Goal: Task Accomplishment & Management: Manage account settings

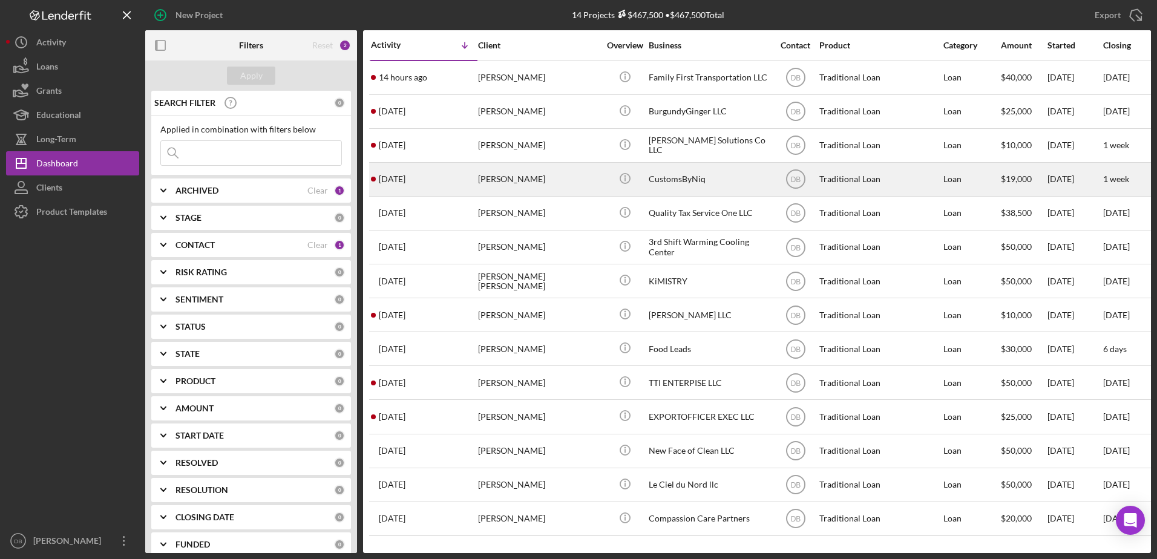
click at [484, 186] on div "[PERSON_NAME]" at bounding box center [538, 179] width 121 height 32
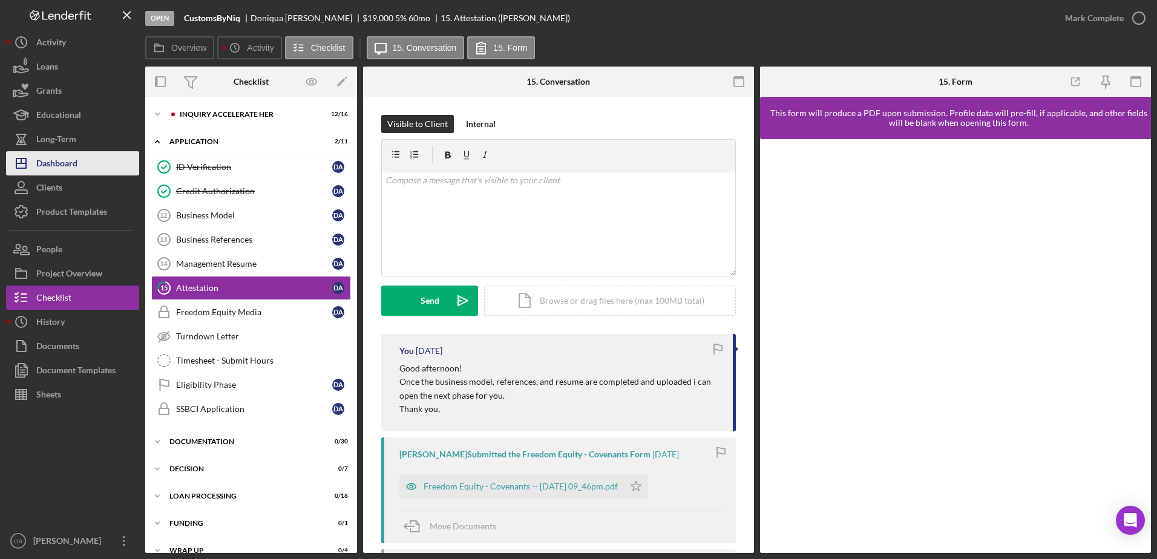
click at [56, 160] on div "Dashboard" at bounding box center [56, 164] width 41 height 27
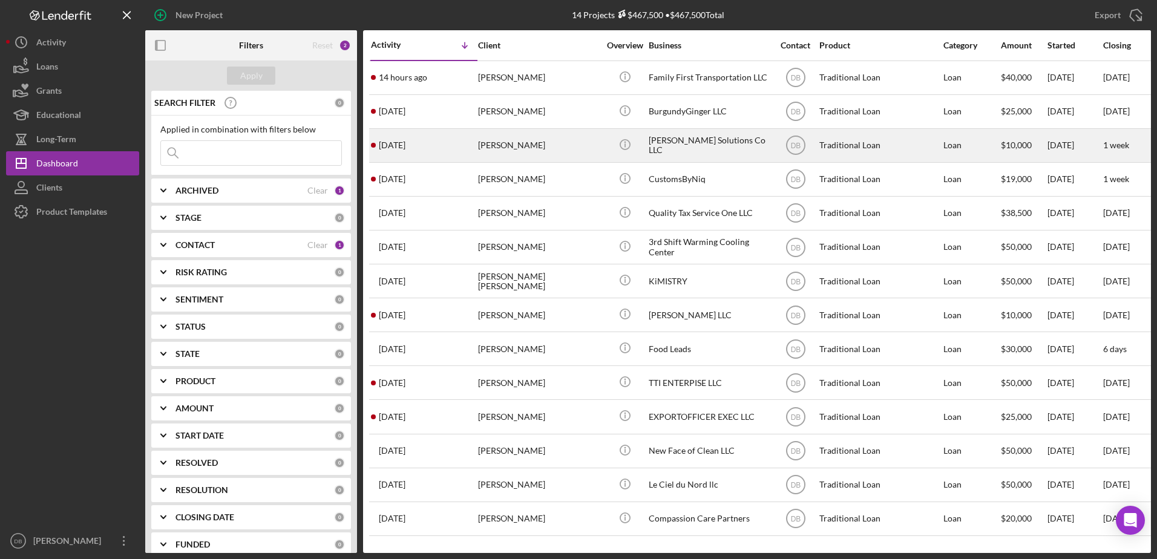
click at [490, 145] on div "[PERSON_NAME]" at bounding box center [538, 145] width 121 height 32
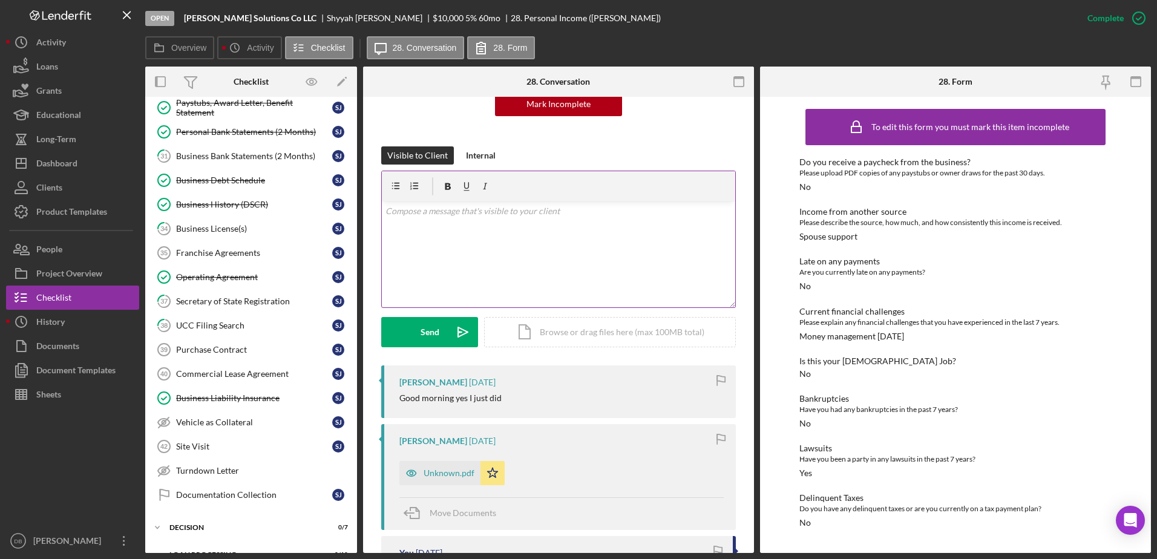
scroll to position [242, 0]
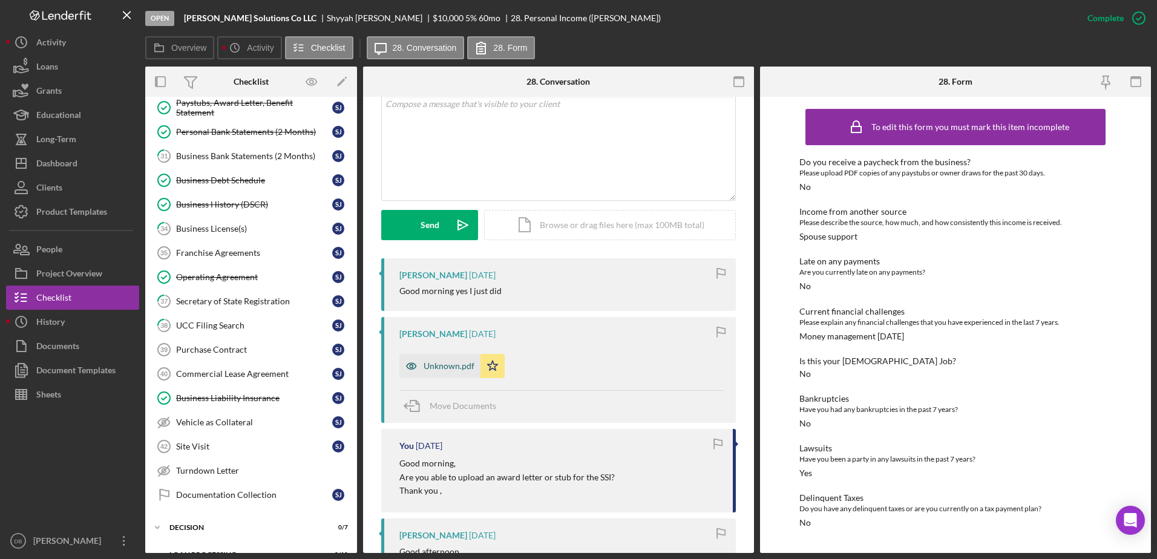
click at [450, 366] on div "Unknown.pdf" at bounding box center [449, 366] width 51 height 10
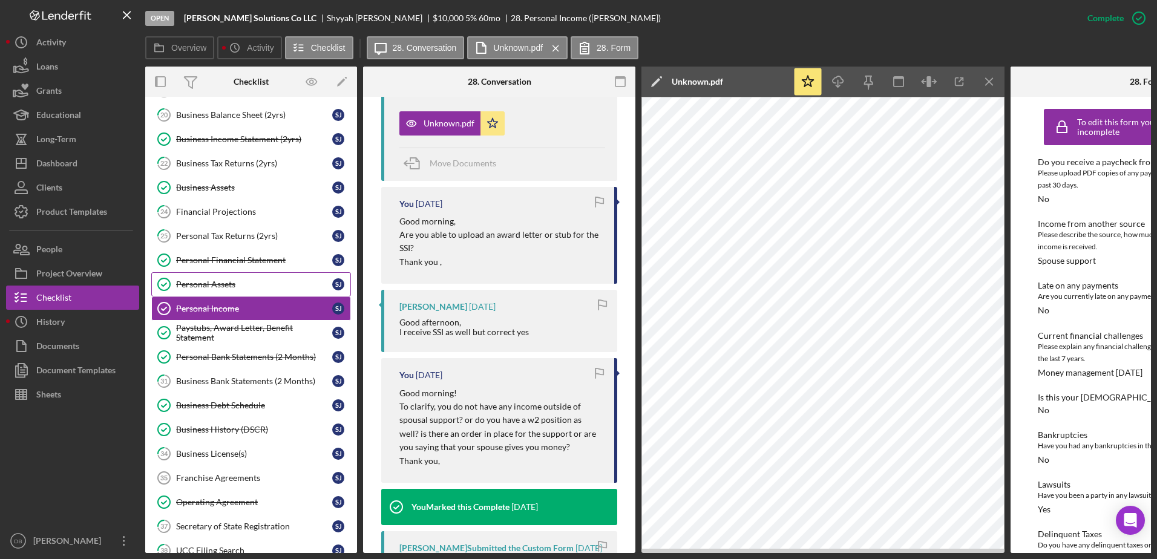
scroll to position [159, 0]
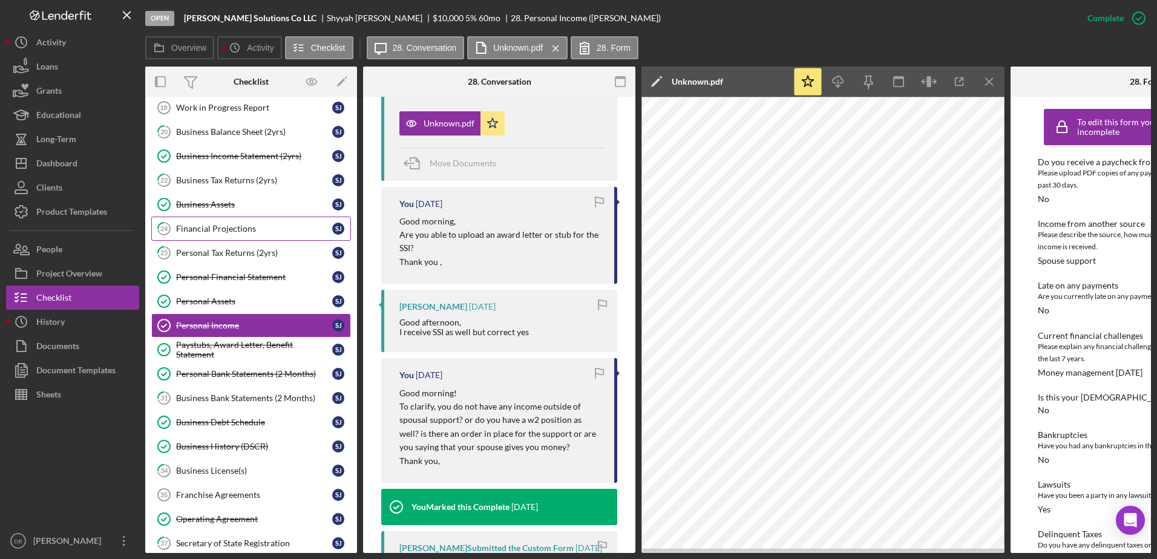
click at [240, 224] on div "Financial Projections" at bounding box center [254, 229] width 156 height 10
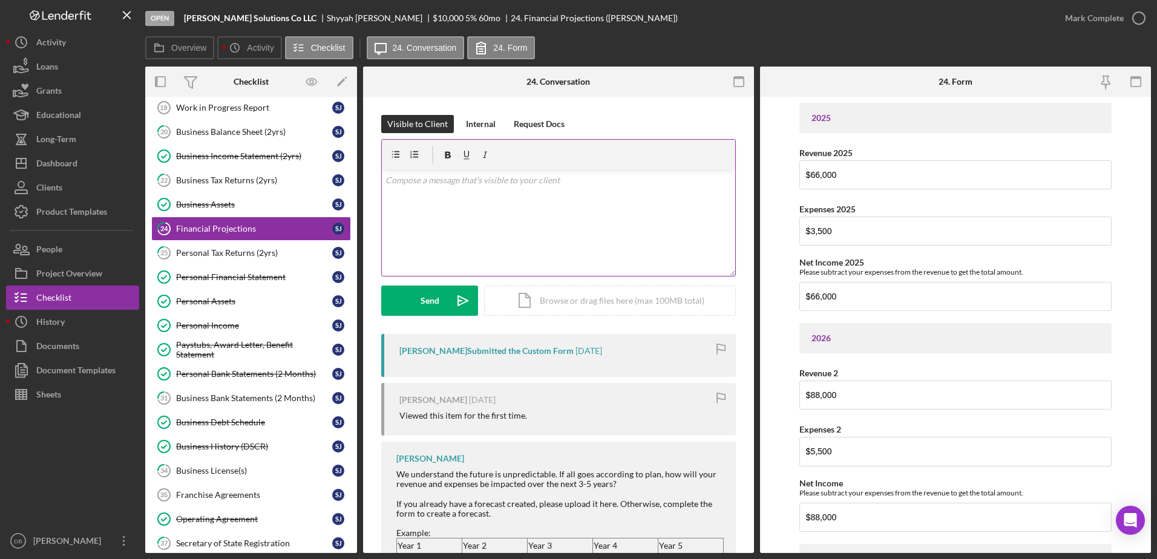
click at [479, 211] on div "v Color teal Color pink Remove color Add row above Add row below Add column bef…" at bounding box center [558, 223] width 353 height 106
click at [447, 215] on div "v Color teal Color pink Remove color Add row above Add row below Add column bef…" at bounding box center [558, 223] width 353 height 106
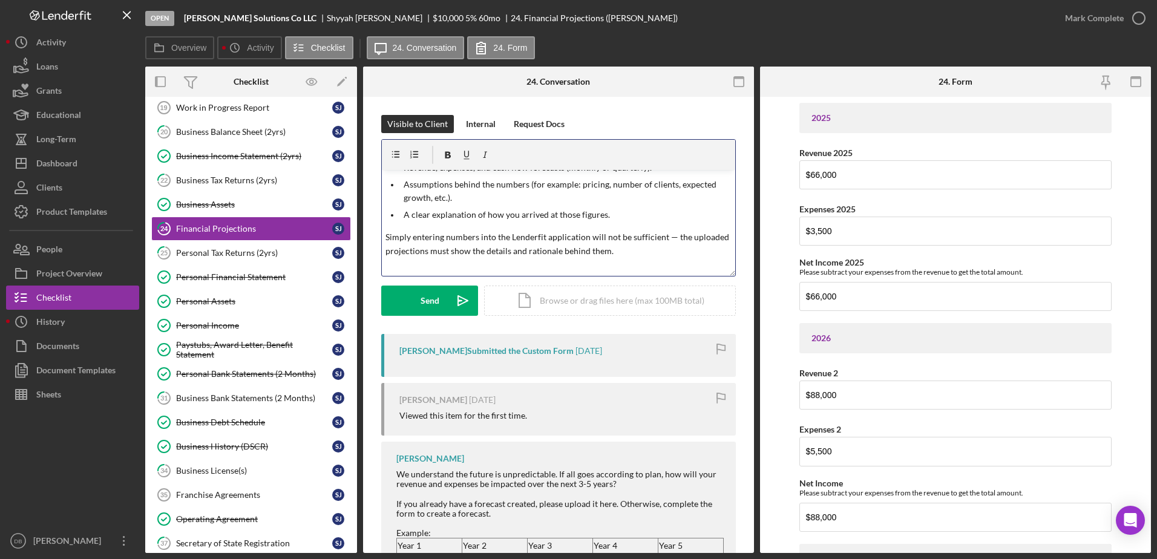
scroll to position [116, 0]
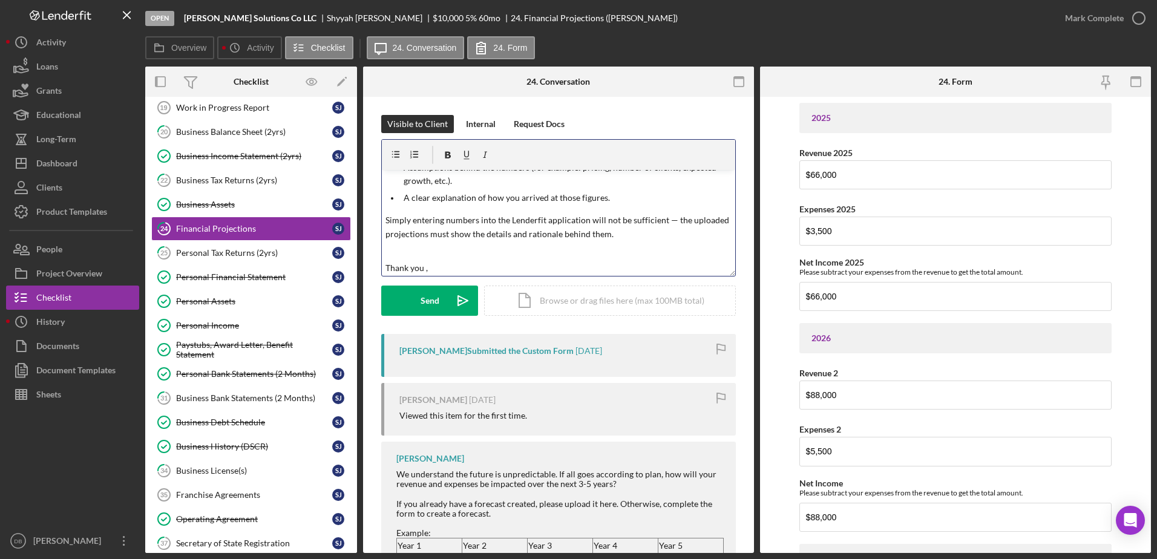
click at [667, 219] on p "Simply entering numbers into the Lenderfit application will not be sufficient —…" at bounding box center [558, 227] width 347 height 27
drag, startPoint x: 675, startPoint y: 220, endPoint x: 673, endPoint y: 228, distance: 8.2
click at [692, 229] on p "Simply entering numbers into the Lenderfit application will not be sufficient, …" at bounding box center [558, 227] width 347 height 27
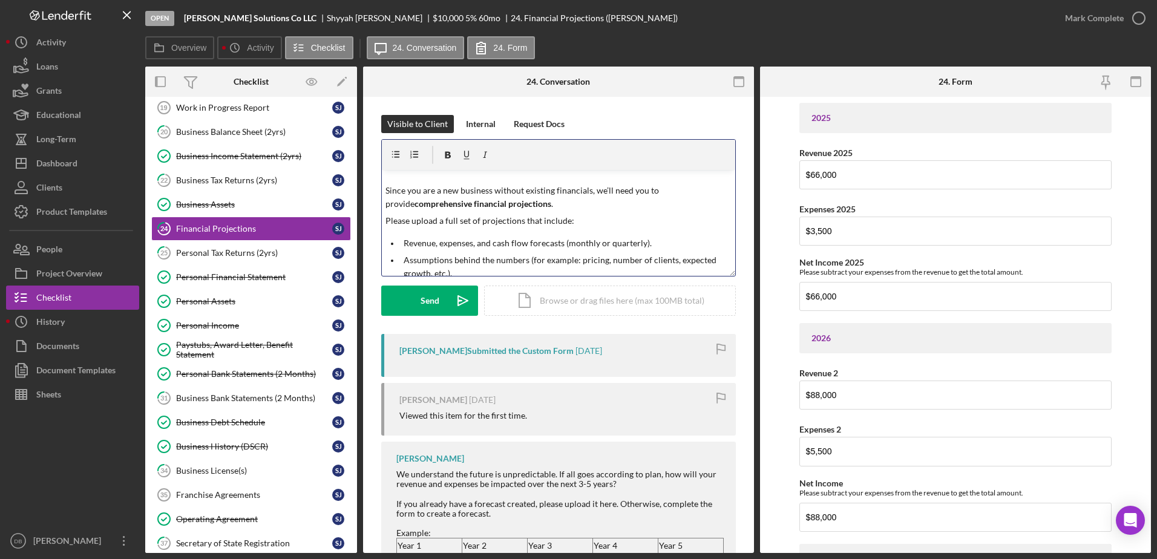
scroll to position [0, 0]
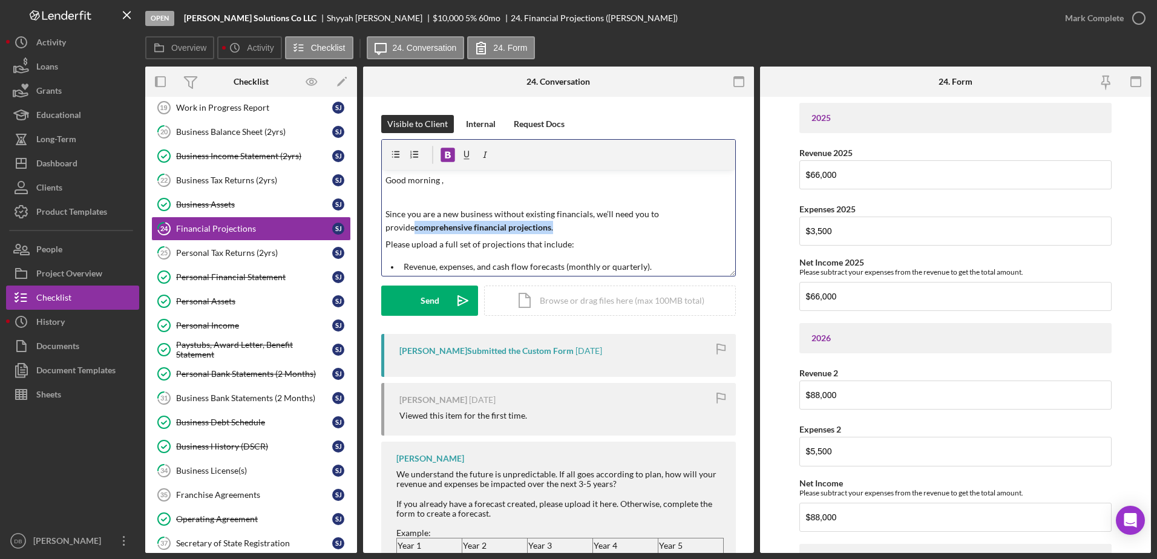
drag, startPoint x: 526, startPoint y: 228, endPoint x: 383, endPoint y: 229, distance: 143.4
click at [383, 229] on div "v Color teal Color pink Remove color Add row above Add row below Add column bef…" at bounding box center [558, 223] width 353 height 106
click at [444, 155] on icon "button" at bounding box center [447, 155] width 27 height 27
click at [565, 215] on p "Since you are a new business without existing financials, we’ll need you to pro…" at bounding box center [558, 221] width 347 height 27
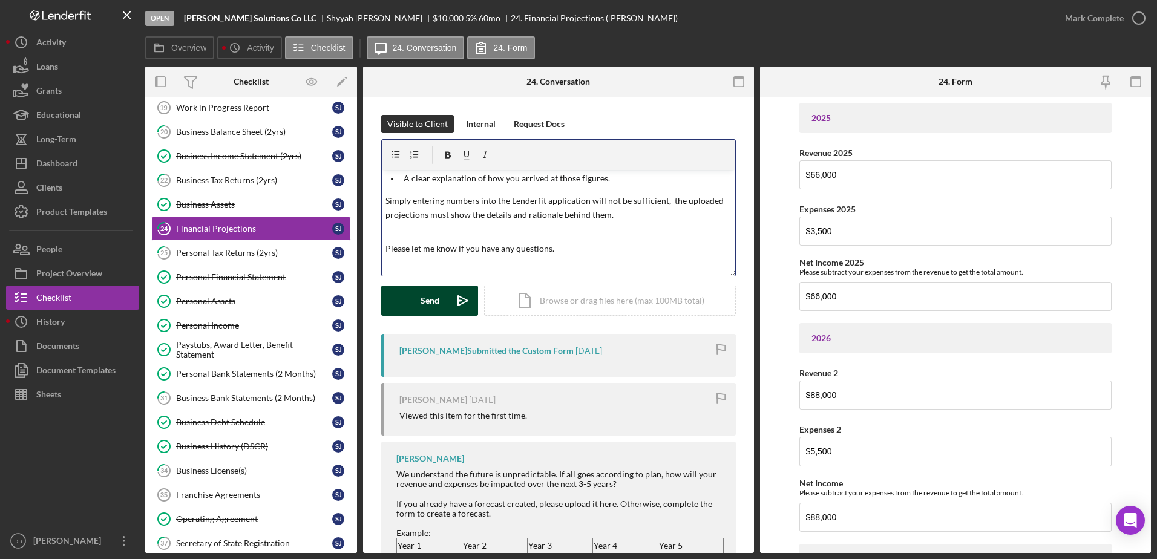
scroll to position [152, 0]
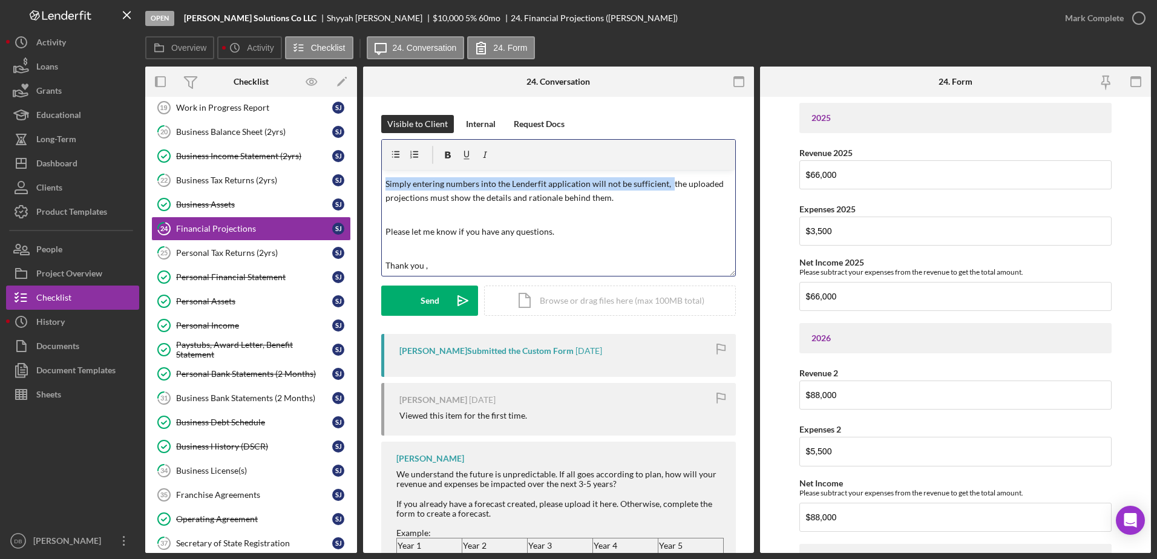
drag, startPoint x: 667, startPoint y: 185, endPoint x: 354, endPoint y: 185, distance: 313.5
click at [354, 185] on div "Overview Internal Workflow Stage Open Icon/Dropdown Arrow Archive (can unarchiv…" at bounding box center [648, 310] width 1006 height 487
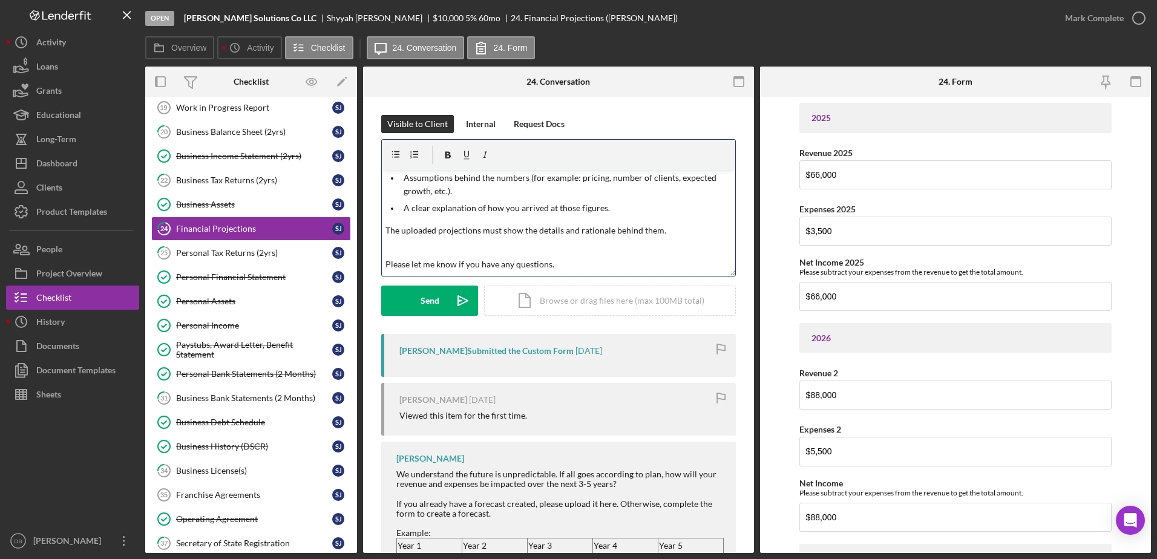
scroll to position [18, 0]
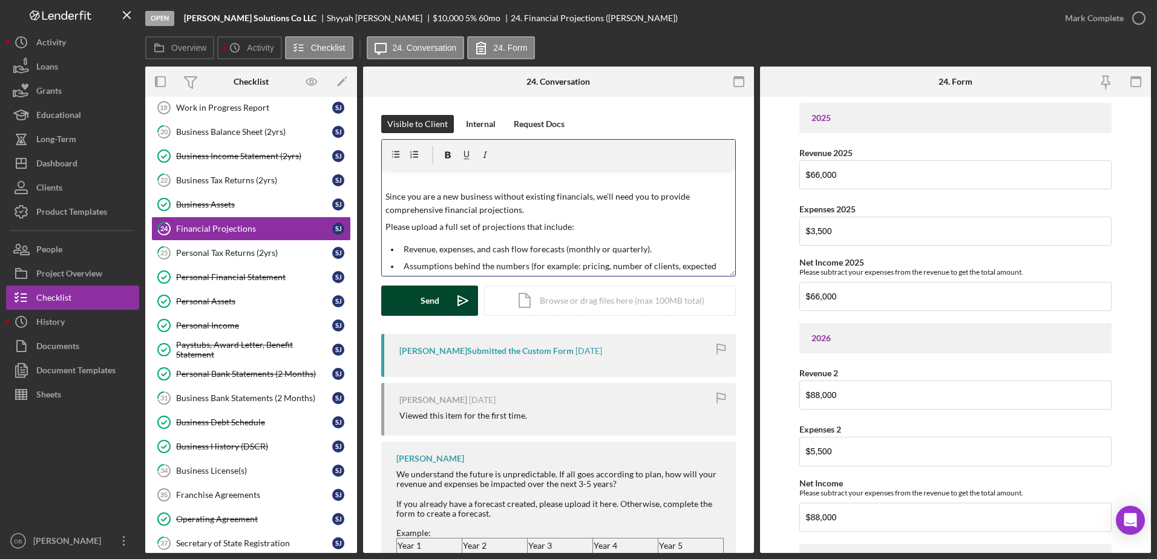
drag, startPoint x: 433, startPoint y: 290, endPoint x: 400, endPoint y: 287, distance: 33.5
click at [433, 290] on div "Send" at bounding box center [430, 301] width 19 height 30
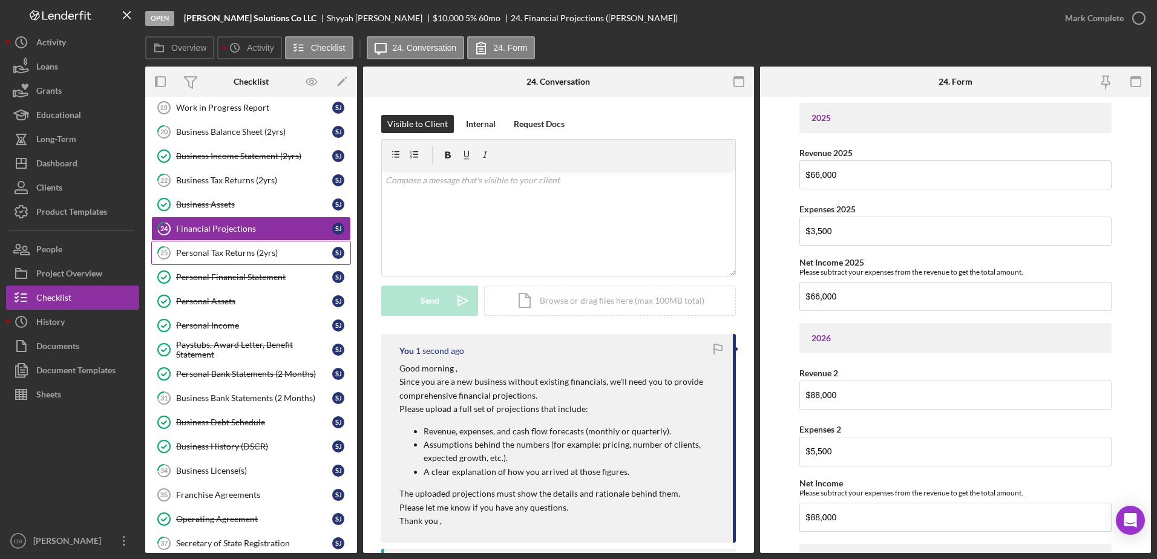
scroll to position [0, 0]
drag, startPoint x: 249, startPoint y: 257, endPoint x: 316, endPoint y: 263, distance: 67.4
click at [249, 257] on div "Personal Tax Returns (2yrs)" at bounding box center [254, 253] width 156 height 10
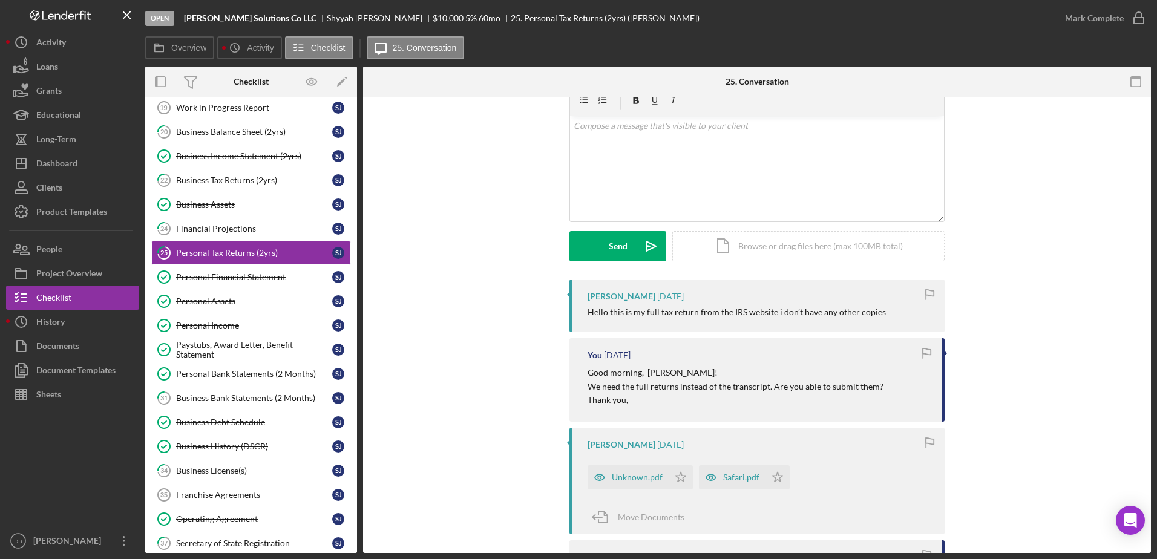
scroll to position [121, 0]
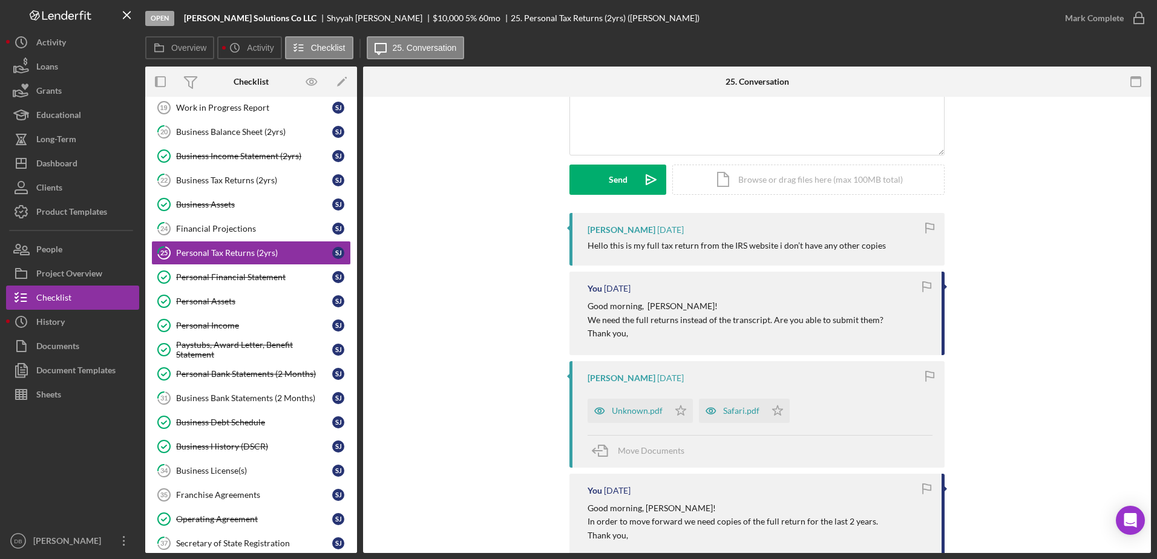
click at [650, 411] on div "Unknown.pdf" at bounding box center [637, 411] width 51 height 10
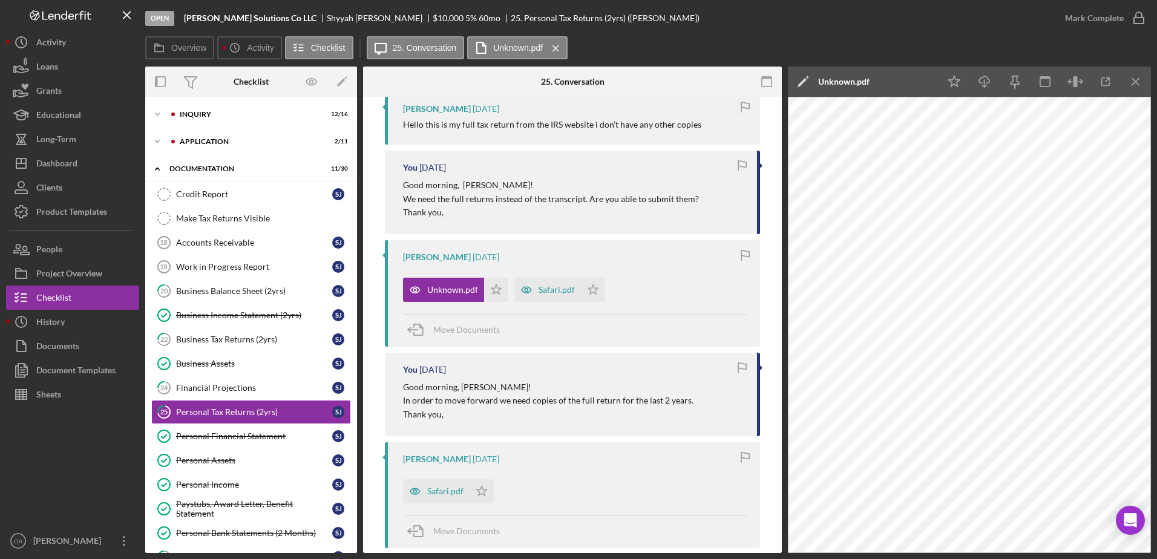
scroll to position [0, 0]
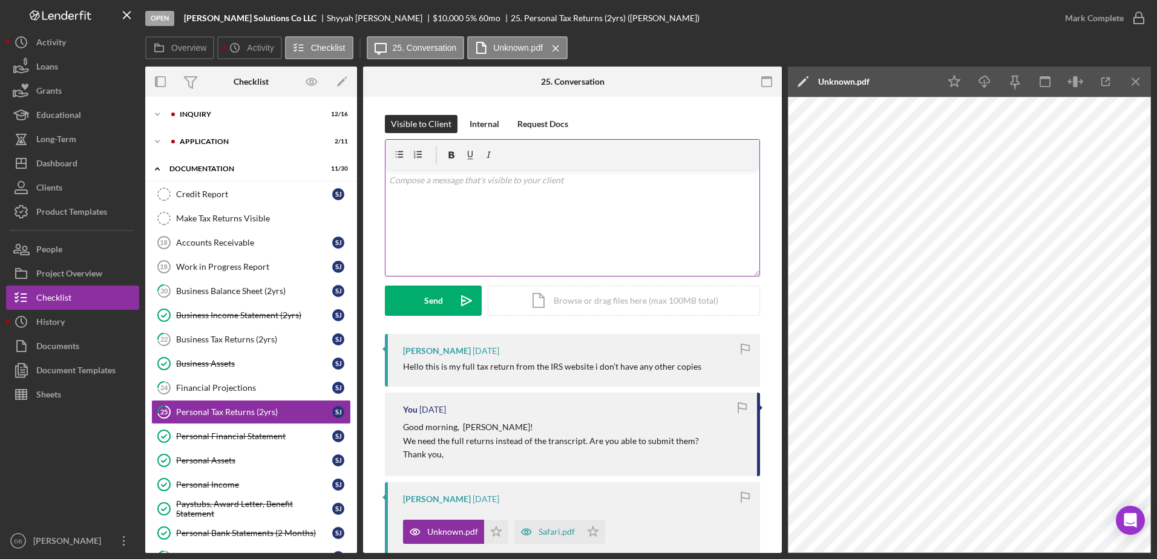
click at [563, 199] on div "v Color teal Color pink Remove color Add row above Add row below Add column bef…" at bounding box center [572, 223] width 374 height 106
click at [587, 214] on div "v Color teal Color pink Remove color Add row above Add row below Add column bef…" at bounding box center [572, 223] width 374 height 106
drag, startPoint x: 424, startPoint y: 260, endPoint x: 451, endPoint y: 261, distance: 27.2
drag, startPoint x: 474, startPoint y: 215, endPoint x: 381, endPoint y: 215, distance: 92.6
click at [381, 215] on div "Visible to Client Internal Request Docs v Color teal Color pink Remove color Ad…" at bounding box center [572, 224] width 382 height 219
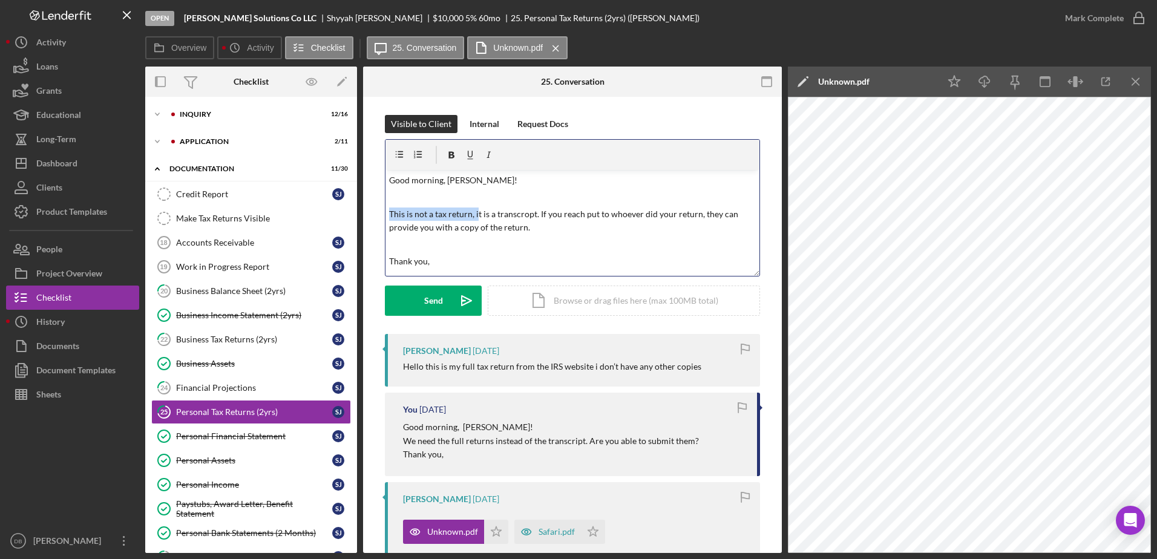
click at [490, 220] on p "This is not a tax return, it is a transcropt. If you reach put to whoever did y…" at bounding box center [572, 221] width 367 height 27
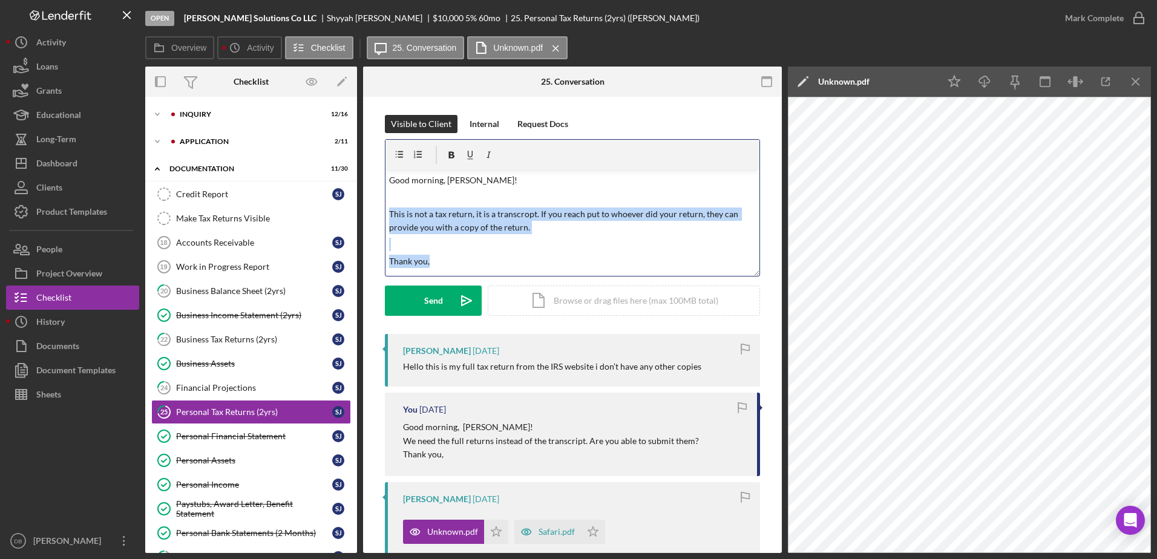
drag, startPoint x: 435, startPoint y: 262, endPoint x: 373, endPoint y: 204, distance: 85.2
copy div "This is not a tax return, it is a transcropt. If you reach put to whoever did y…"
click at [457, 230] on p "This is not a tax return, it is a transcropt. If you reach put to whoever did y…" at bounding box center [572, 221] width 367 height 27
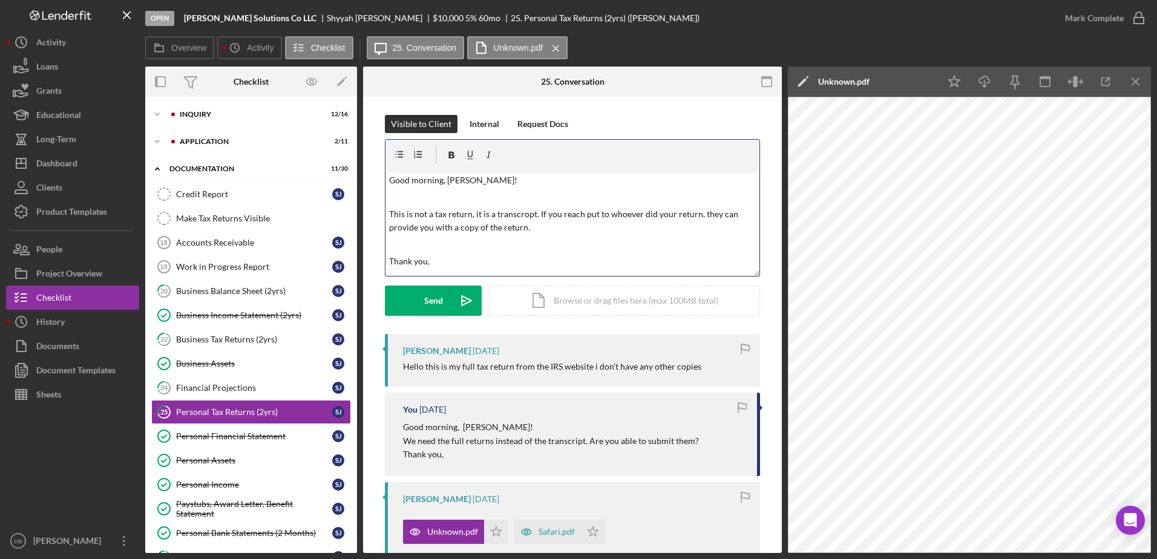
click at [389, 214] on p "This is not a tax return, it is a transcropt. If you reach put to whoever did y…" at bounding box center [572, 221] width 367 height 27
click at [451, 214] on p "Unfortunately, This is not a tax return, it is a transcropt. If you reach put t…" at bounding box center [572, 221] width 367 height 27
click at [598, 243] on p at bounding box center [572, 244] width 367 height 13
click at [620, 226] on p "Unfortunately, this is not a tax return, it is a transcropt. If you reach put t…" at bounding box center [572, 221] width 367 height 27
click at [451, 306] on icon "Icon/icon-invite-send" at bounding box center [466, 301] width 30 height 30
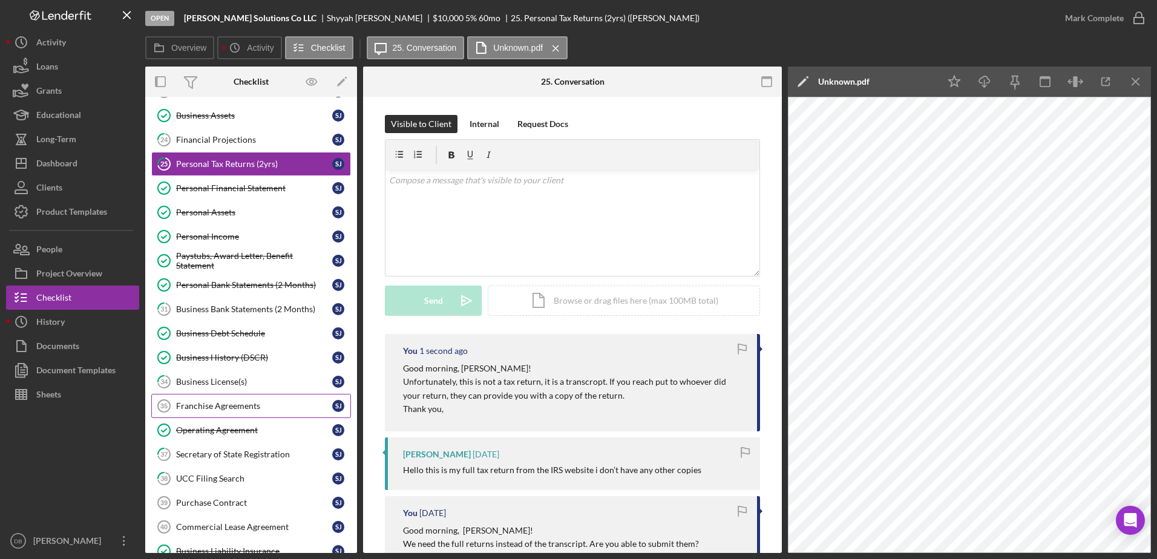
scroll to position [424, 0]
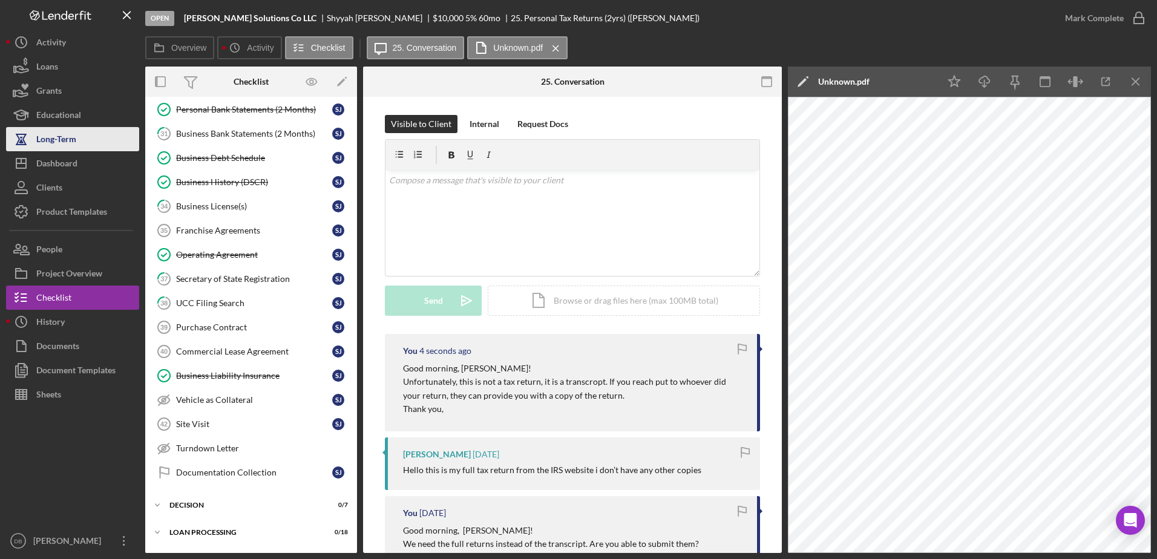
drag, startPoint x: 208, startPoint y: 209, endPoint x: 70, endPoint y: 133, distance: 158.5
click at [208, 209] on div "Business License(s)" at bounding box center [254, 207] width 156 height 10
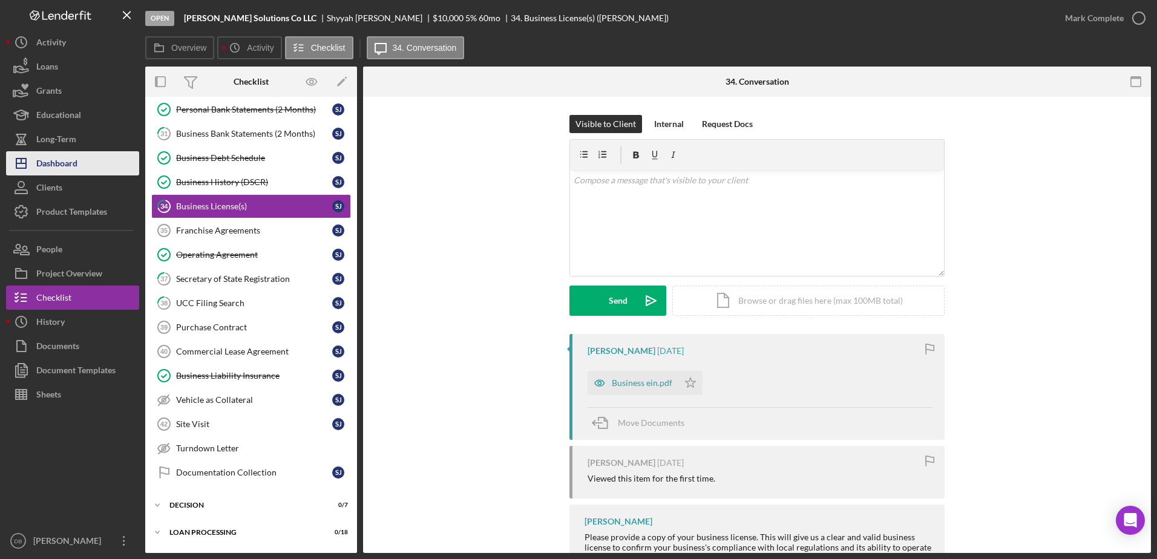
click at [69, 161] on div "Dashboard" at bounding box center [56, 164] width 41 height 27
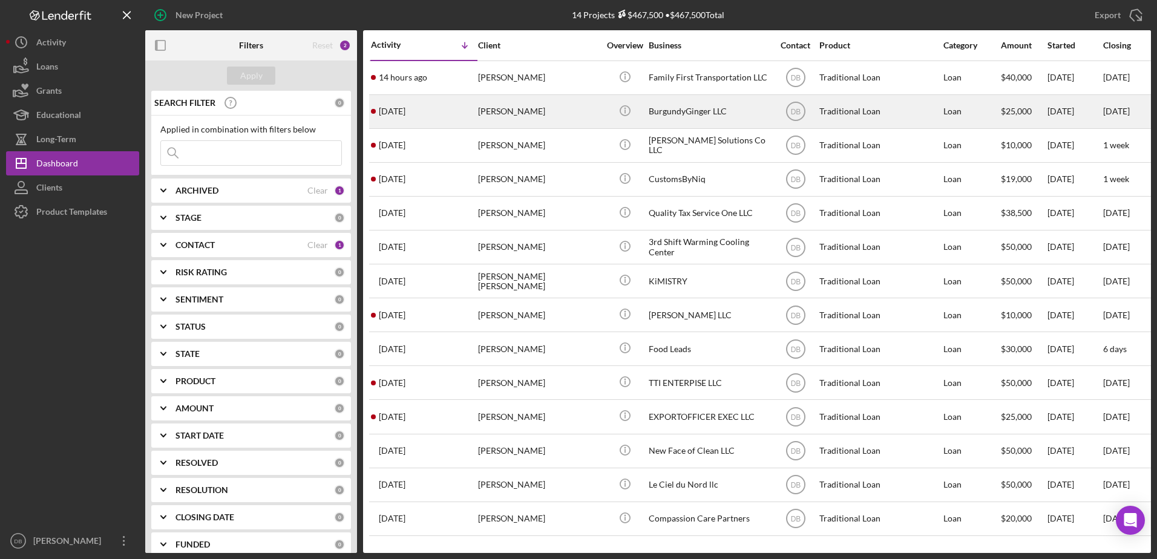
click at [521, 111] on div "[PERSON_NAME]" at bounding box center [538, 112] width 121 height 32
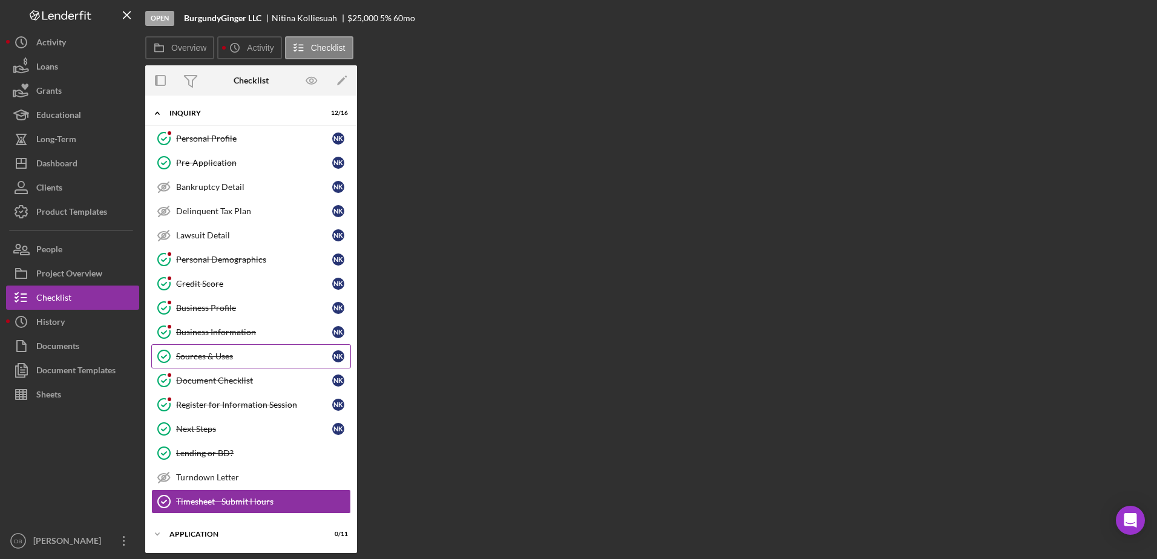
scroll to position [136, 0]
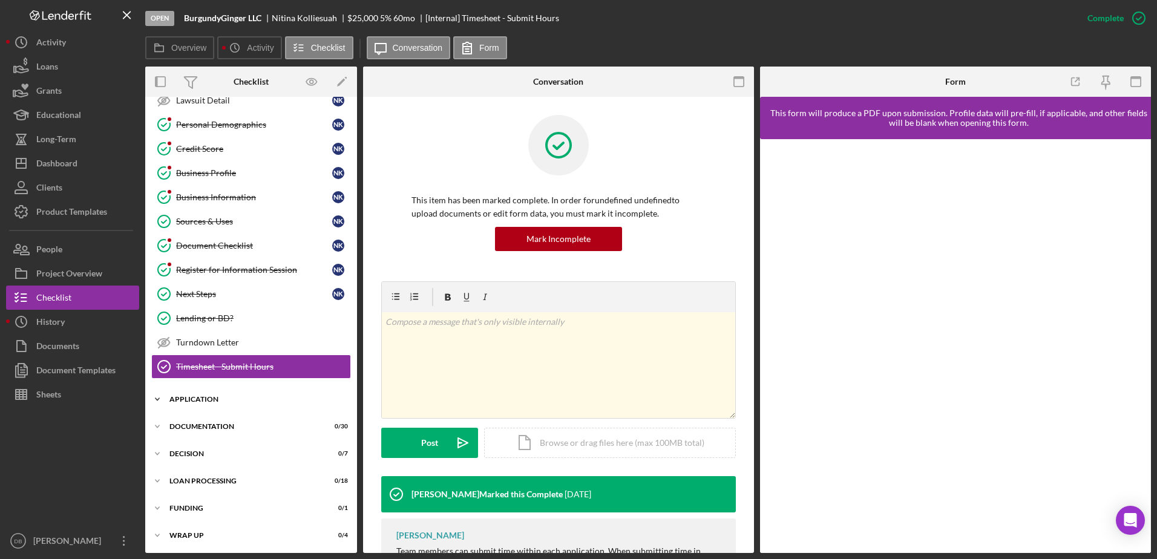
click at [180, 399] on div "Application" at bounding box center [255, 399] width 172 height 7
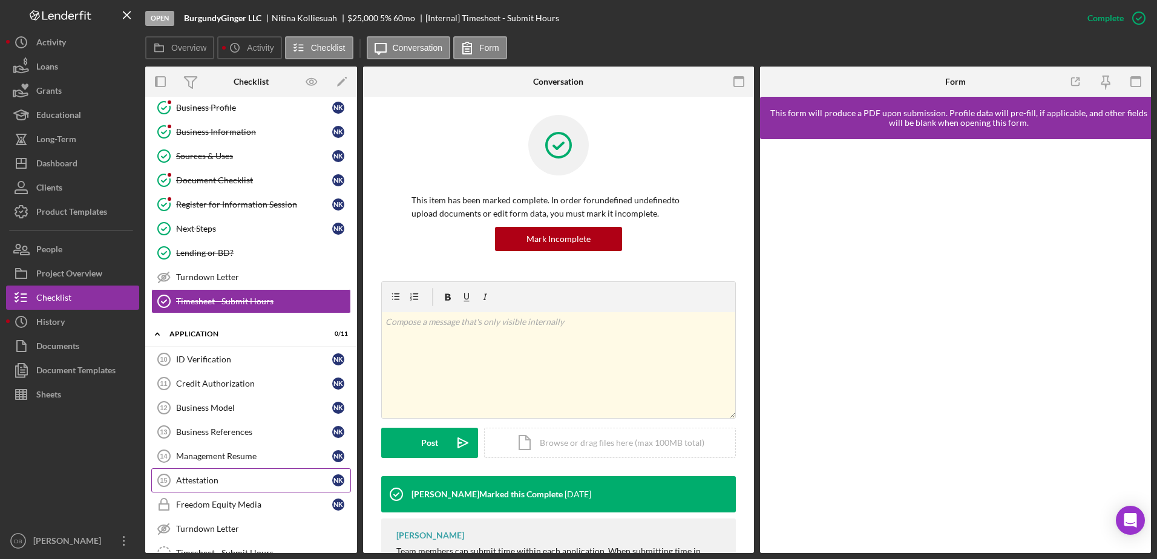
scroll to position [318, 0]
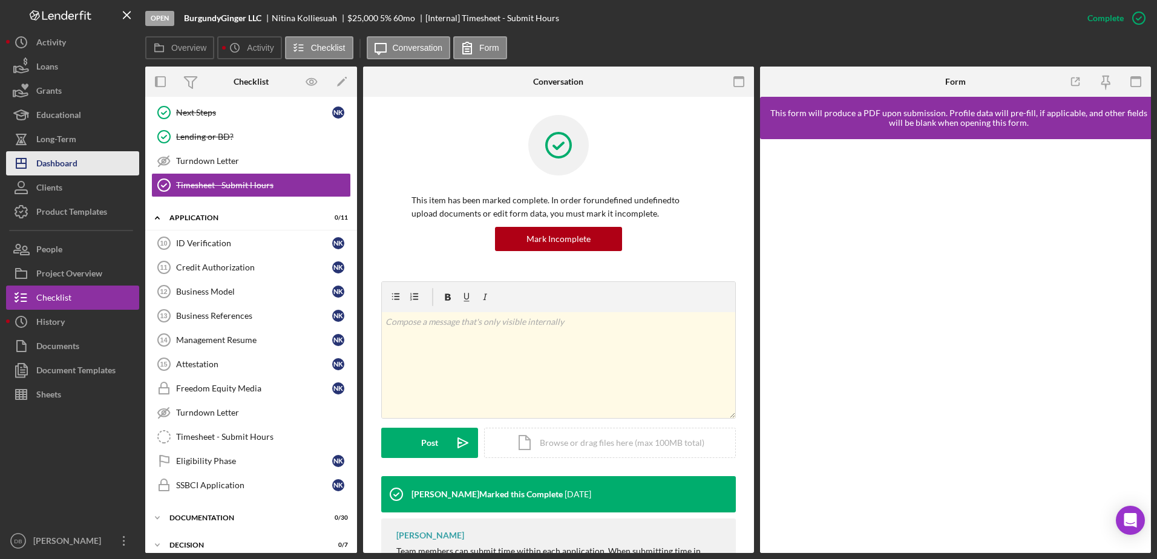
click at [79, 154] on button "Icon/Dashboard Dashboard" at bounding box center [72, 163] width 133 height 24
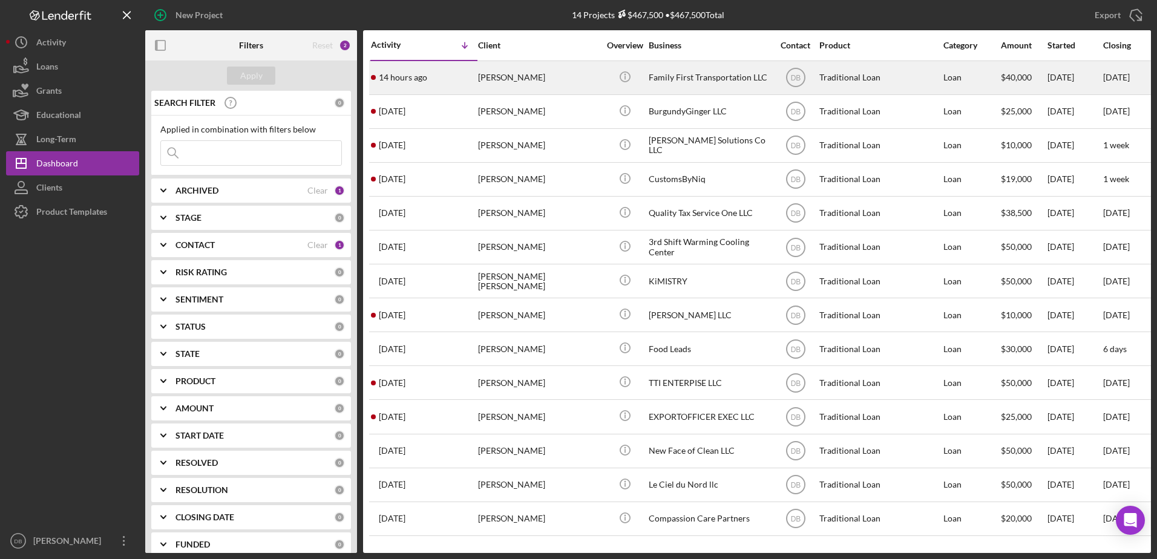
click at [439, 82] on div "14 hours ago [PERSON_NAME]" at bounding box center [424, 78] width 106 height 32
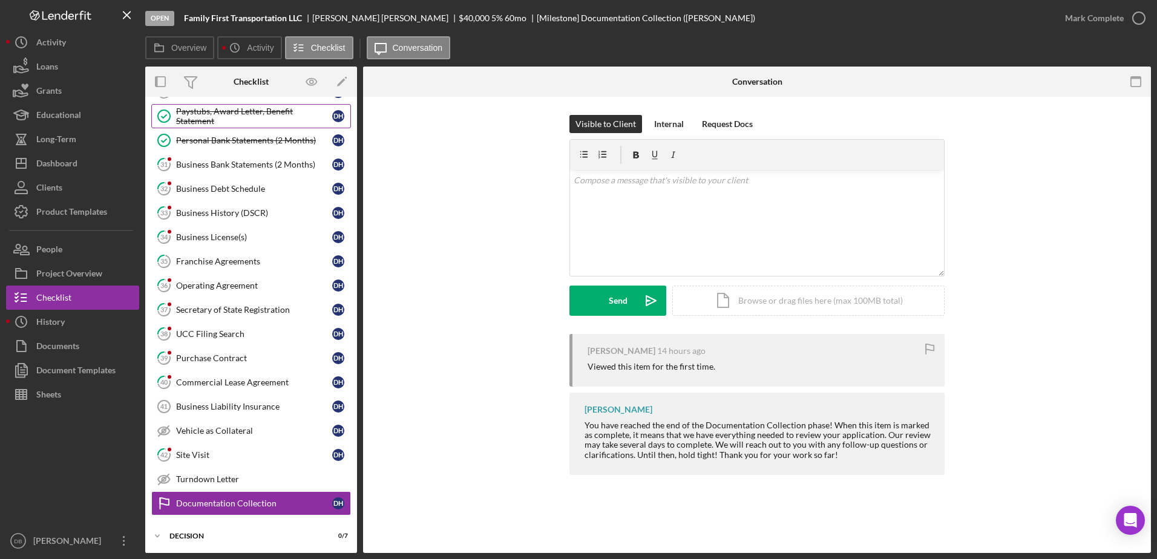
scroll to position [354, 0]
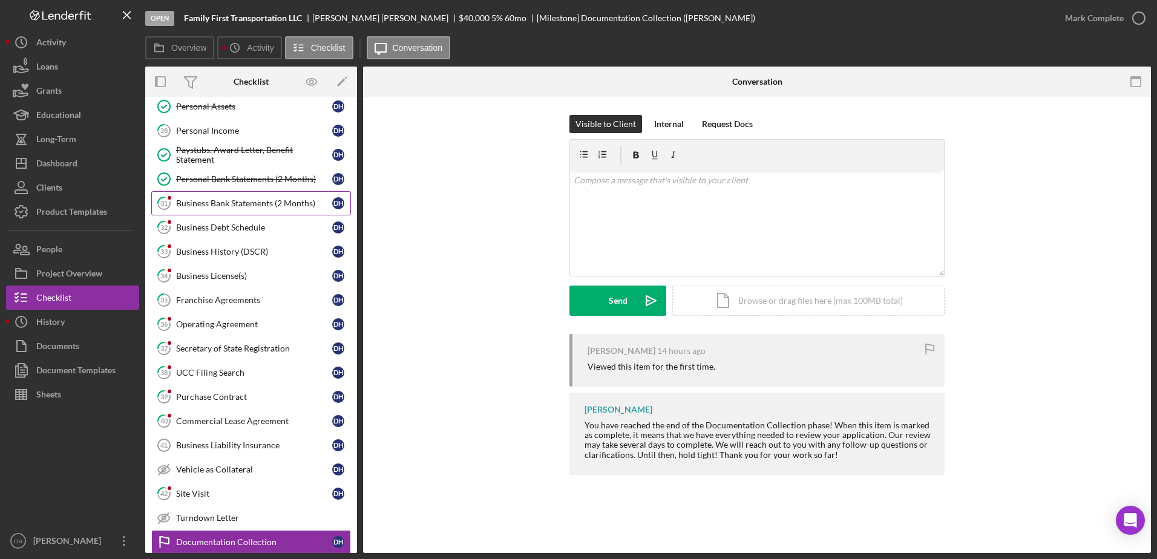
click at [215, 202] on div "Business Bank Statements (2 Months)" at bounding box center [254, 203] width 156 height 10
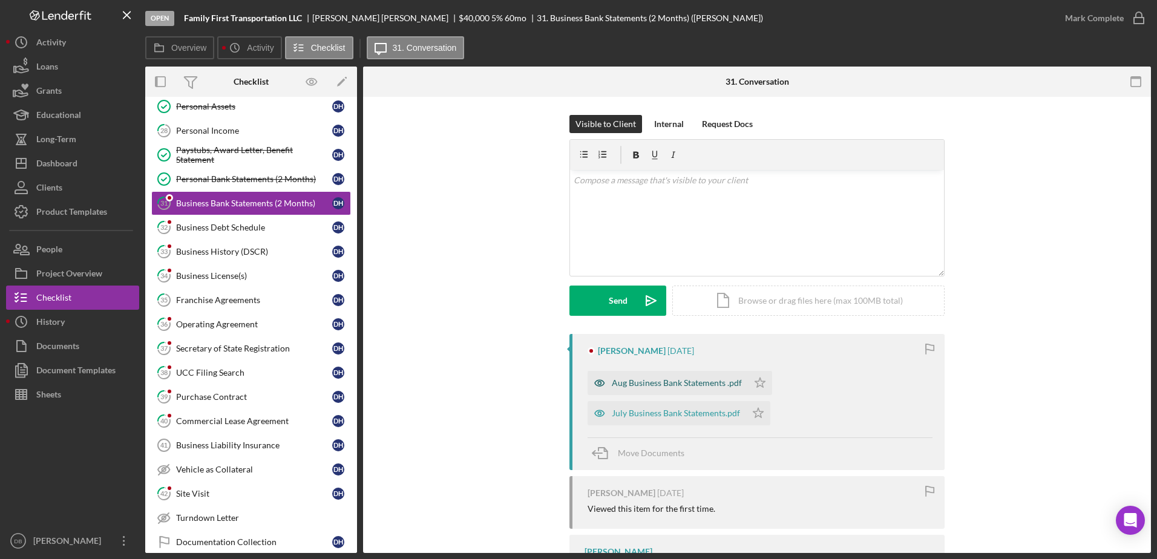
click at [666, 384] on div "Aug Business Bank Statements .pdf" at bounding box center [677, 383] width 130 height 10
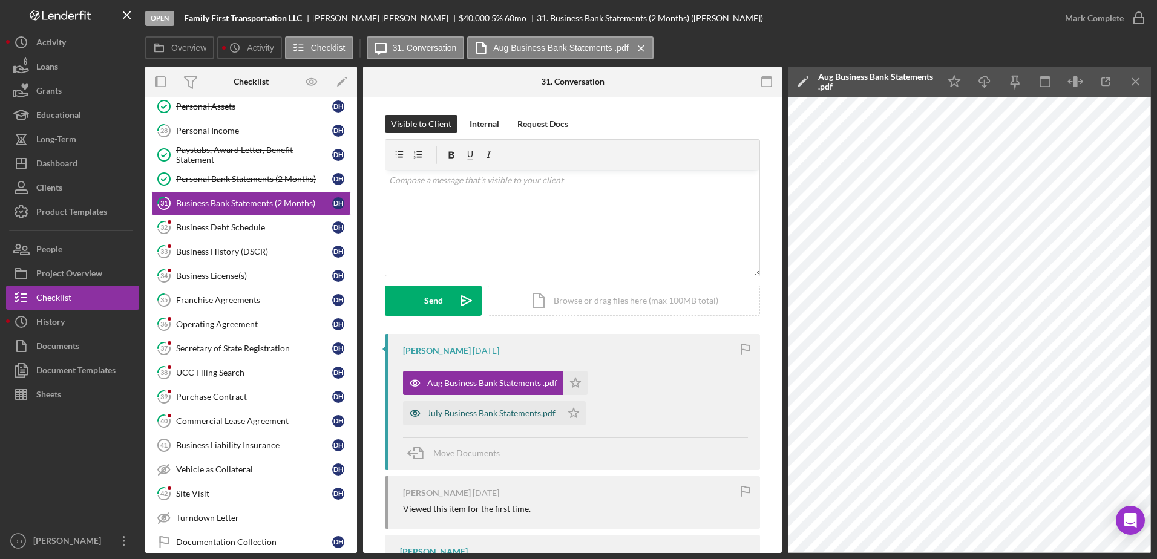
click at [474, 415] on div "July Business Bank Statements.pdf" at bounding box center [491, 413] width 128 height 10
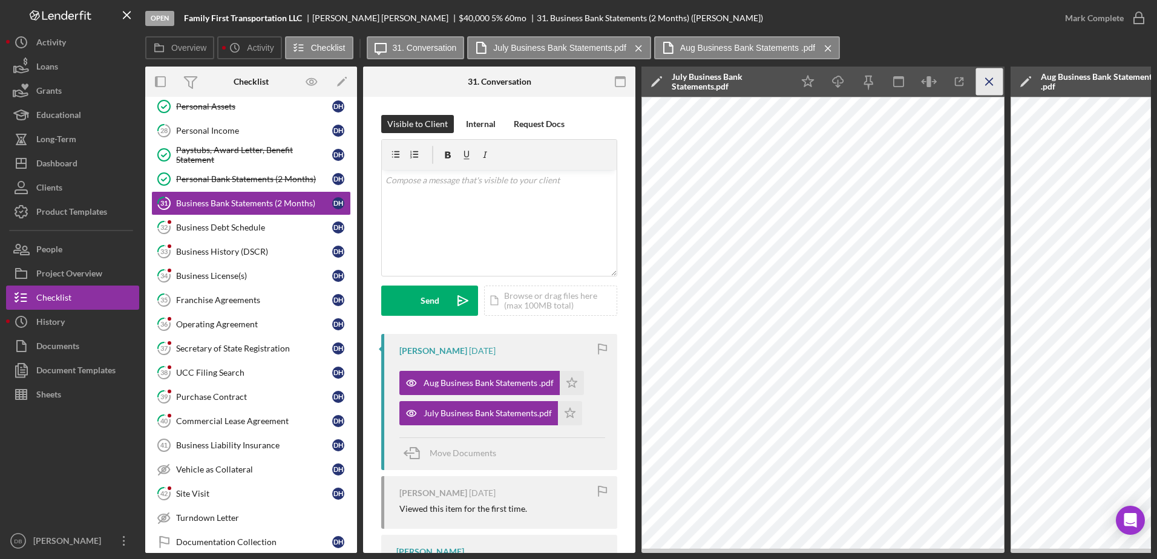
click at [983, 86] on icon "Icon/Menu Close" at bounding box center [989, 81] width 27 height 27
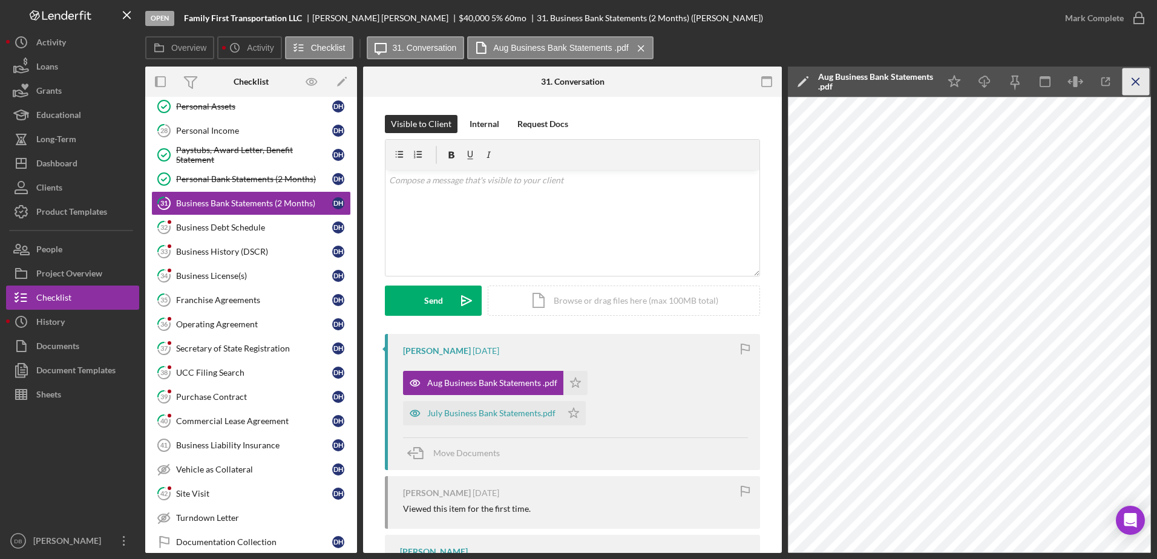
click at [1130, 78] on icon "Icon/Menu Close" at bounding box center [1136, 81] width 27 height 27
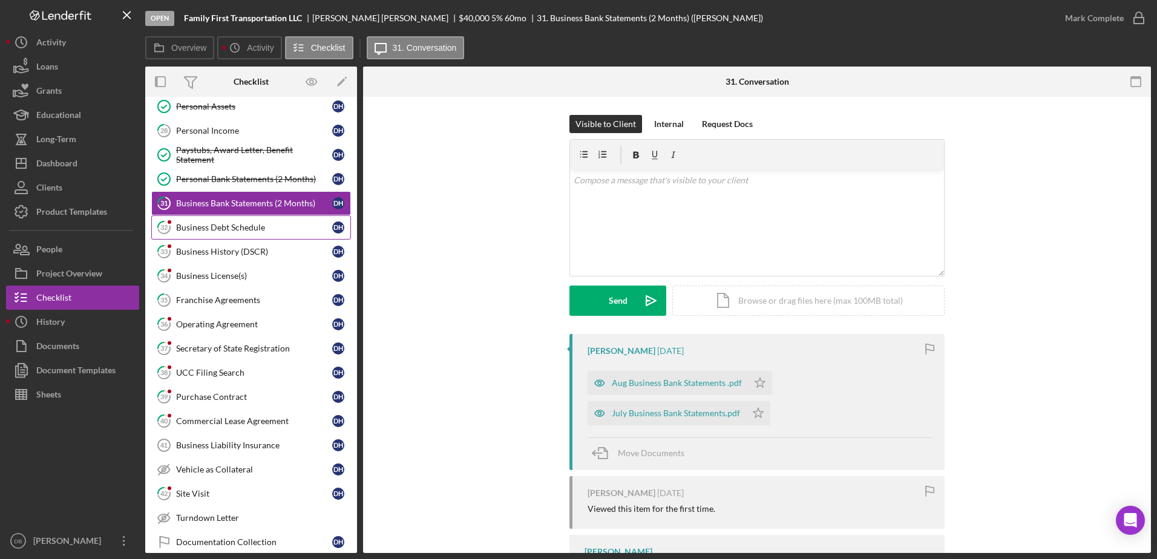
click at [256, 220] on link "32 Business Debt Schedule D H" at bounding box center [251, 227] width 200 height 24
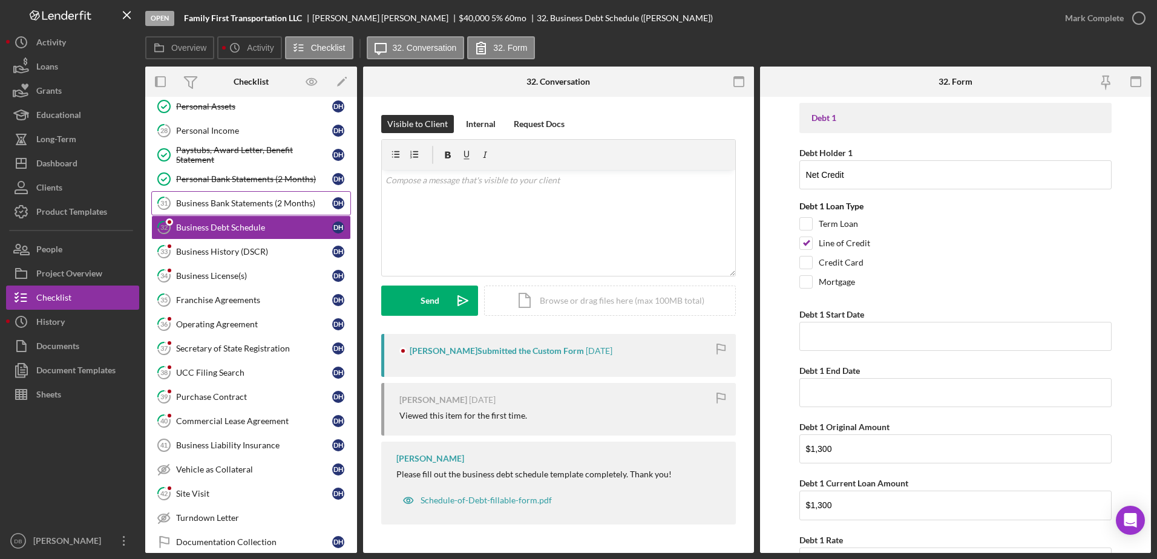
click at [258, 196] on link "31 Business Bank Statements (2 Months) D H" at bounding box center [251, 203] width 200 height 24
